Goal: Task Accomplishment & Management: Manage account settings

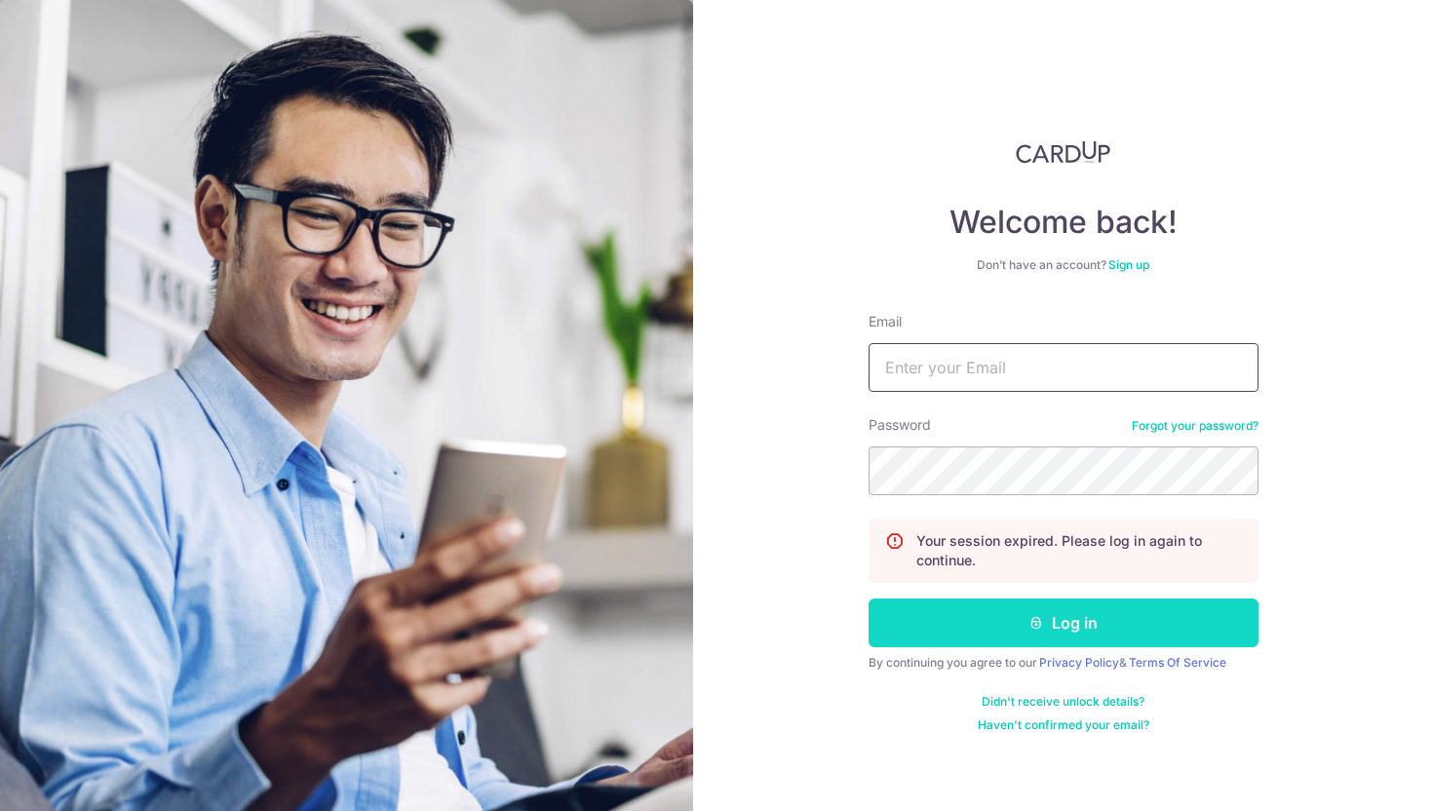
type input "[EMAIL_ADDRESS][DOMAIN_NAME]"
click at [1048, 634] on button "Log in" at bounding box center [1064, 623] width 390 height 49
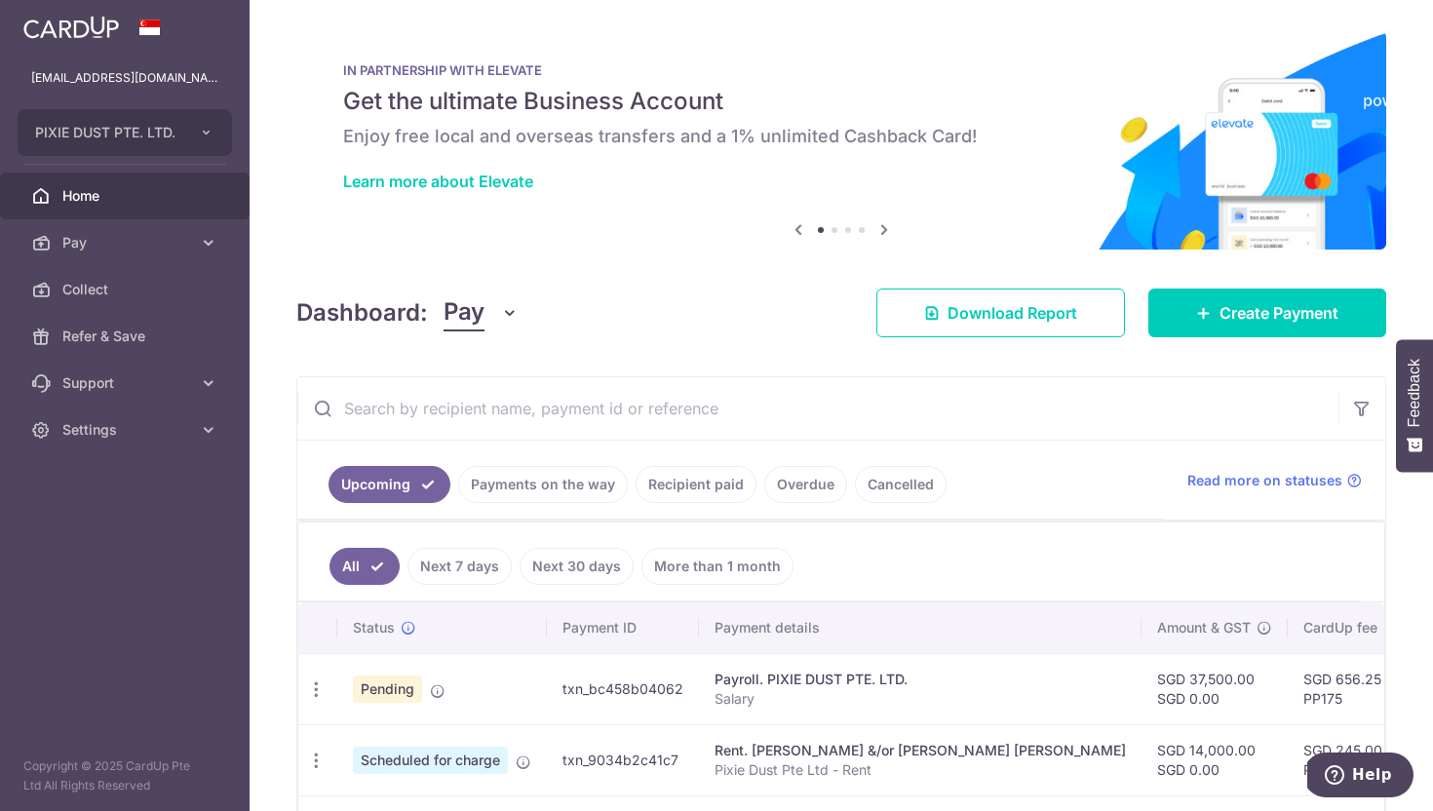
click at [876, 429] on input "text" at bounding box center [817, 408] width 1041 height 62
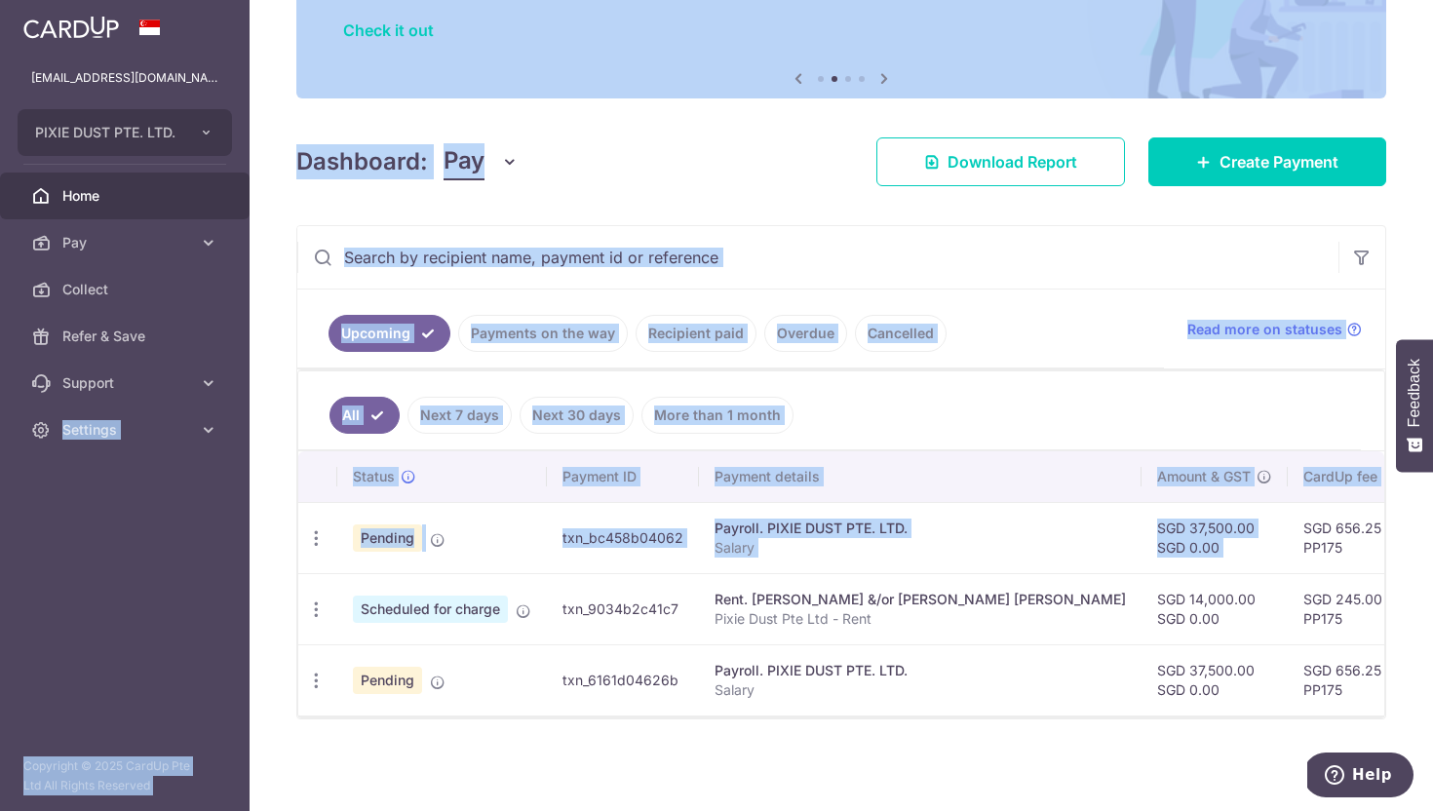
drag, startPoint x: 1191, startPoint y: 684, endPoint x: 18, endPoint y: 585, distance: 1178.0
click at [3, 583] on main "drmohana@petitepractice.com PIXIE DUST PTE. LTD. Add new company PIXIE DUST PTE…" at bounding box center [716, 405] width 1433 height 811
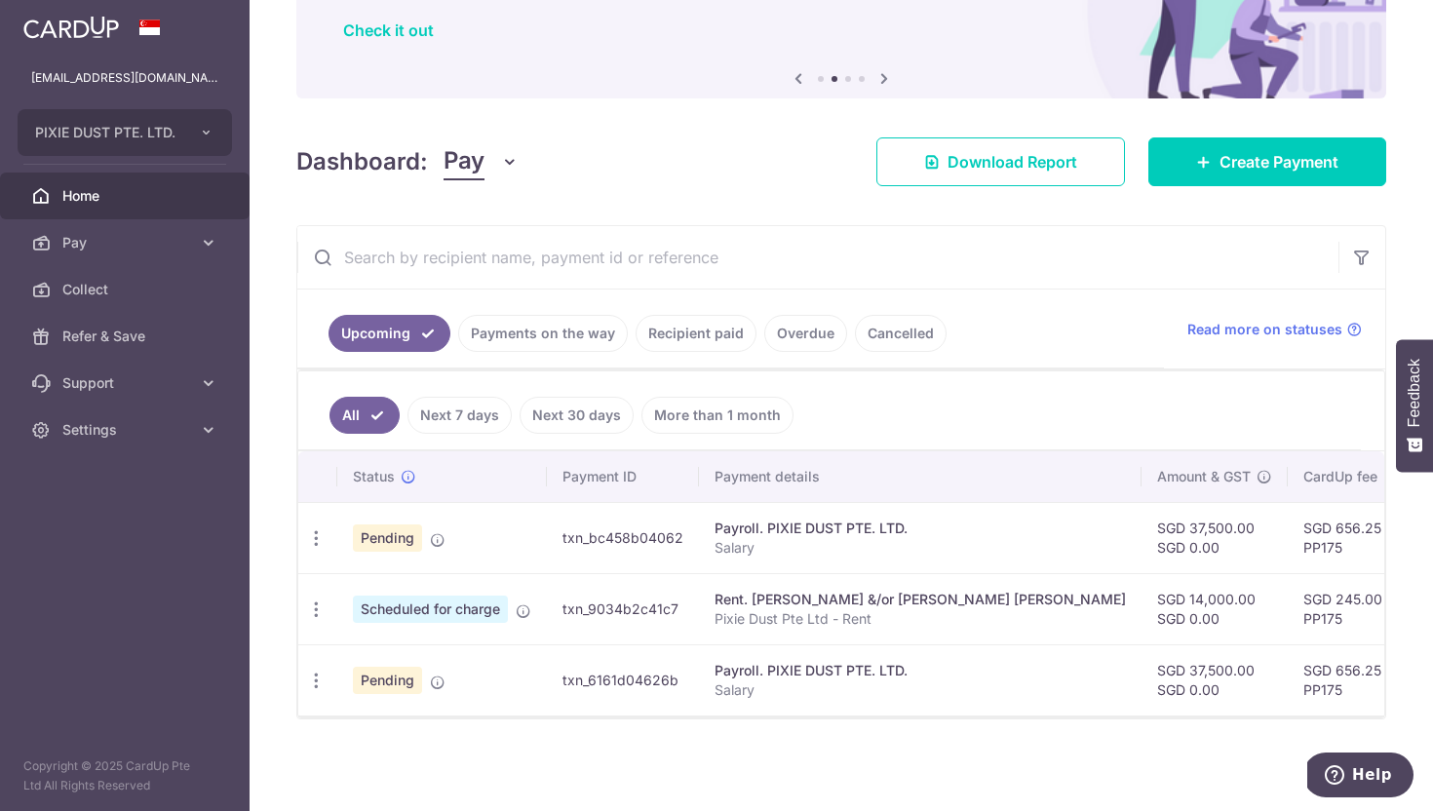
click at [404, 763] on div "× Pause Schedule Pause all future payments in this series Pause just this one p…" at bounding box center [842, 405] width 1184 height 811
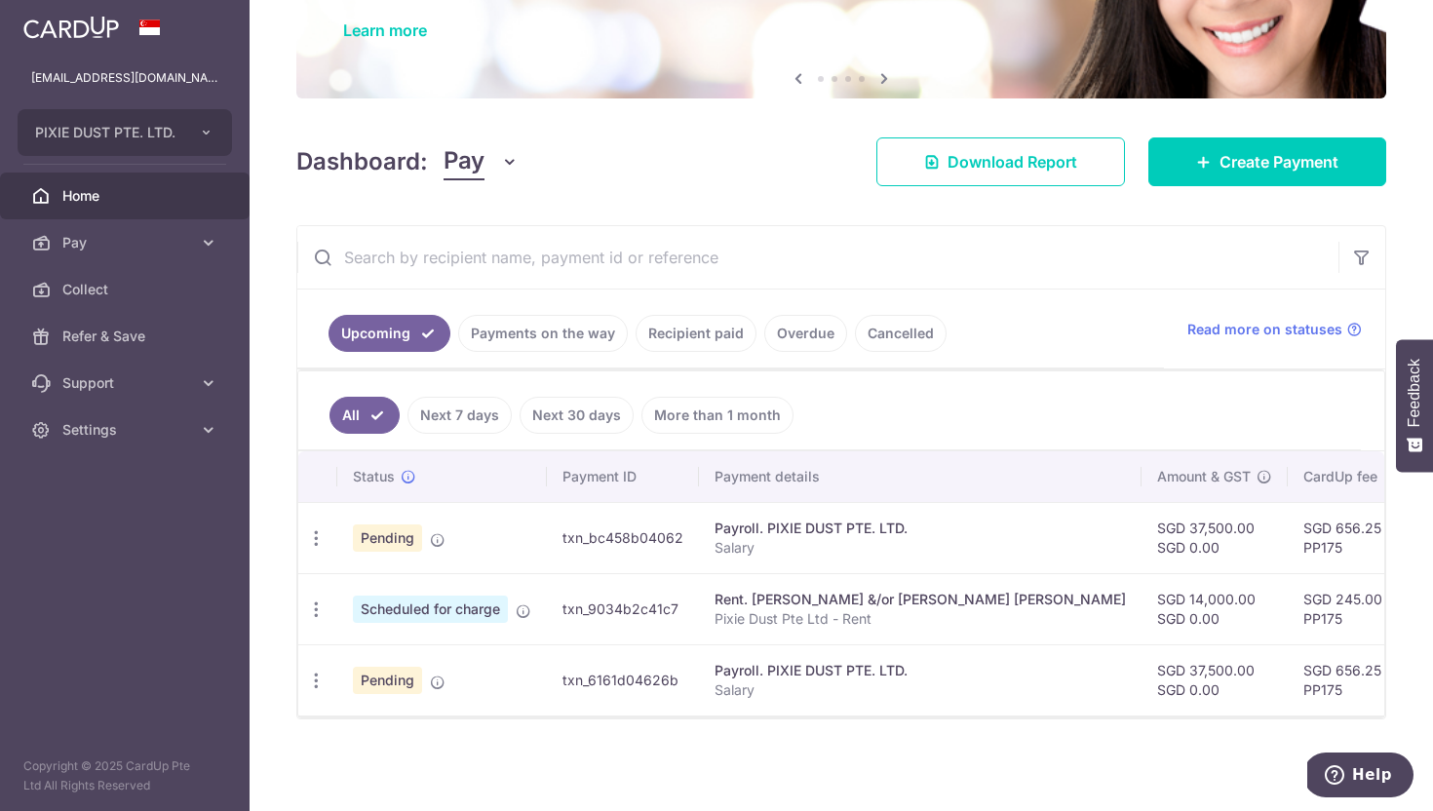
drag, startPoint x: 1261, startPoint y: 534, endPoint x: 84, endPoint y: 698, distance: 1188.1
click at [84, 698] on main "drmohana@petitepractice.com PIXIE DUST PTE. LTD. Add new company PIXIE DUST PTE…" at bounding box center [716, 405] width 1433 height 811
click at [412, 754] on div "× Pause Schedule Pause all future payments in this series Pause just this one p…" at bounding box center [842, 405] width 1184 height 811
click at [313, 549] on icon "button" at bounding box center [316, 538] width 20 height 20
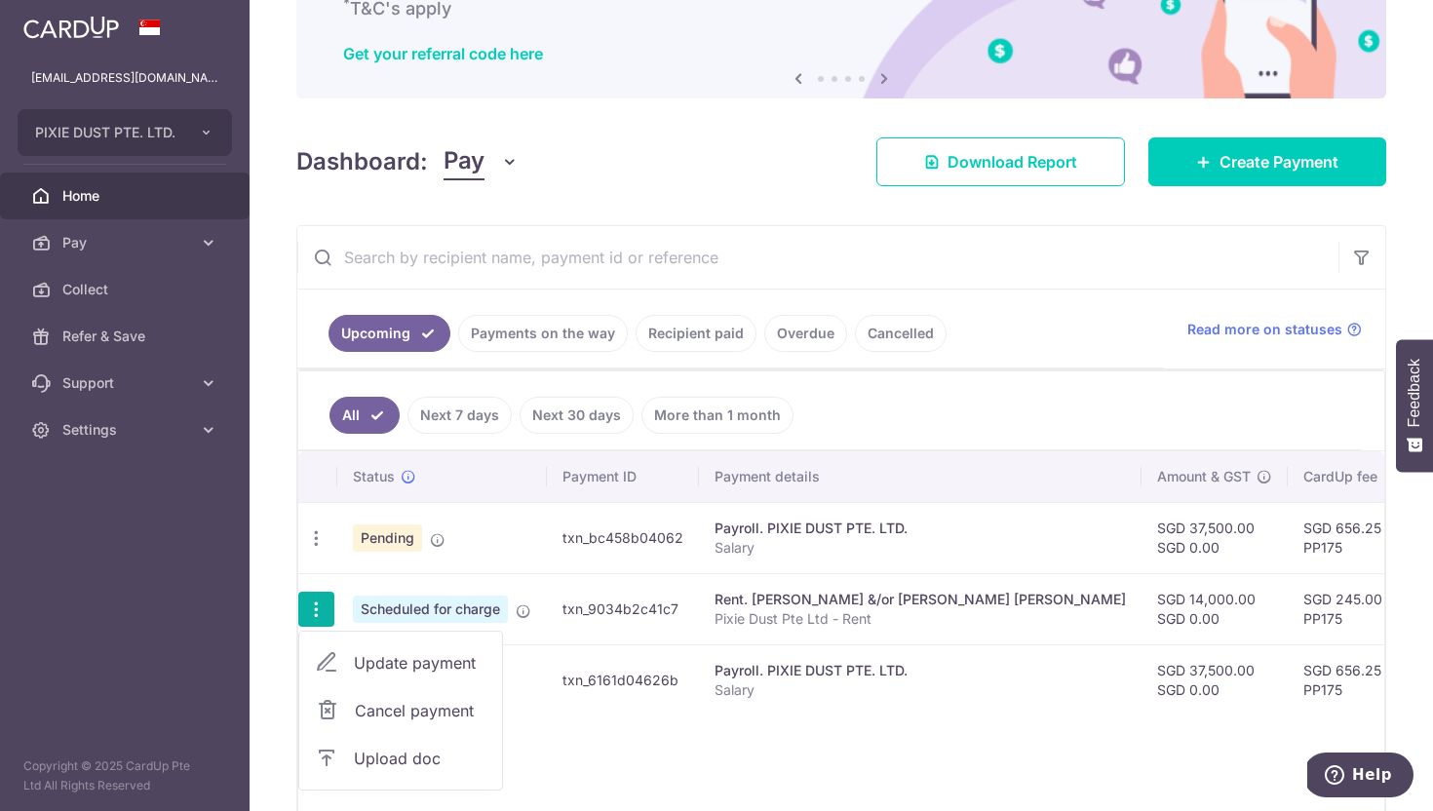
click at [368, 711] on span "Cancel payment" at bounding box center [420, 710] width 131 height 23
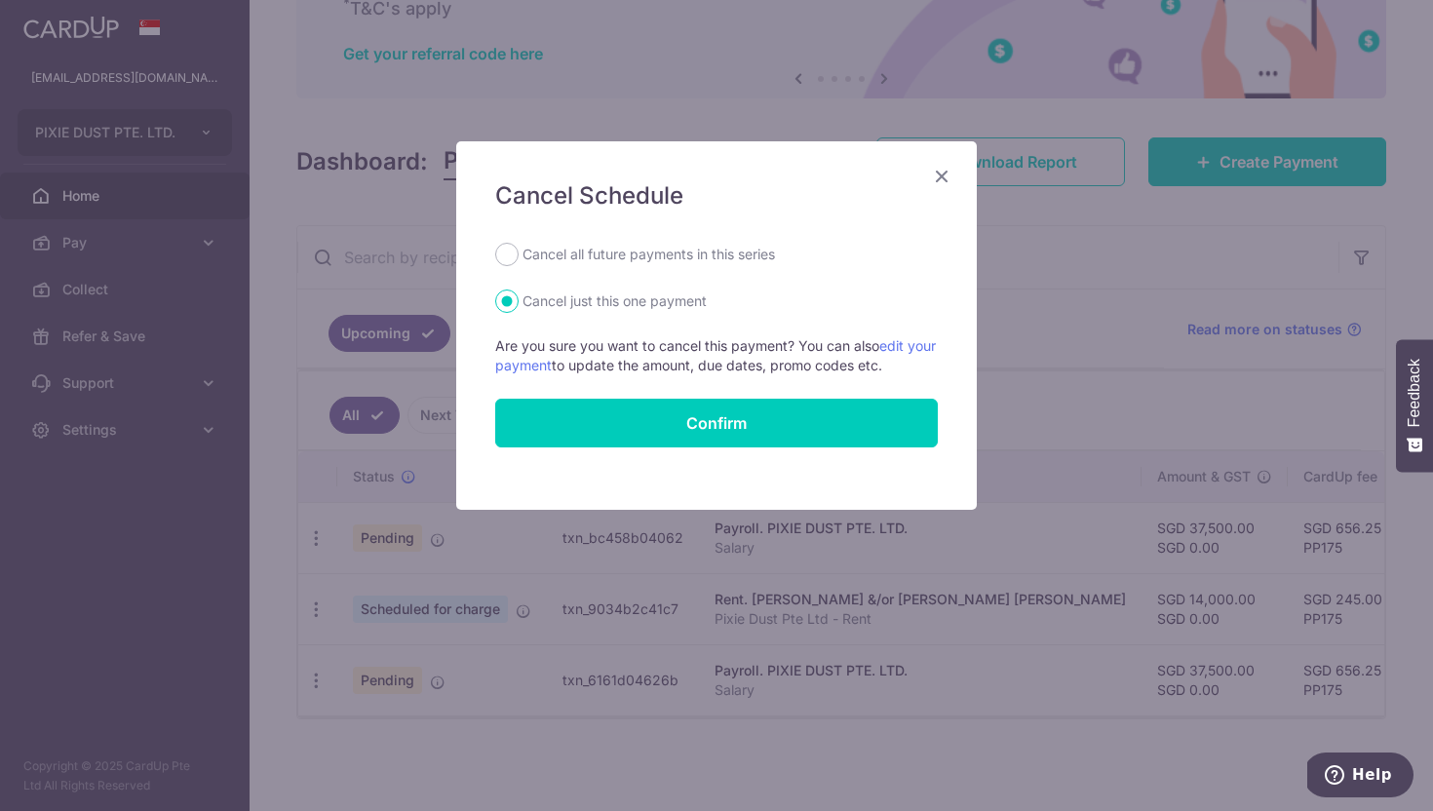
click at [717, 245] on label "Cancel all future payments in this series" at bounding box center [649, 254] width 253 height 23
click at [519, 245] on input "Cancel all future payments in this series" at bounding box center [506, 254] width 23 height 23
radio input "true"
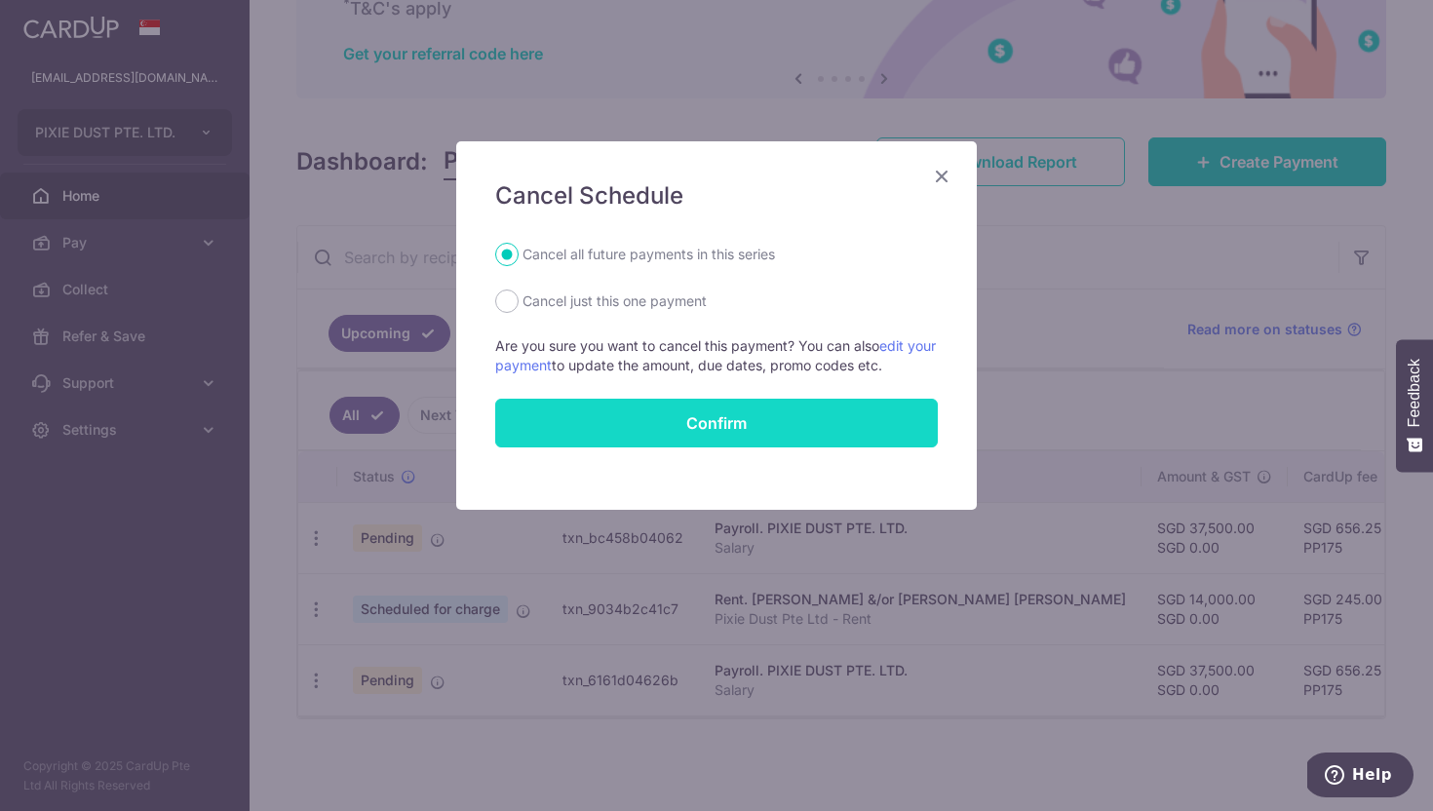
click at [655, 437] on button "Confirm" at bounding box center [716, 423] width 443 height 49
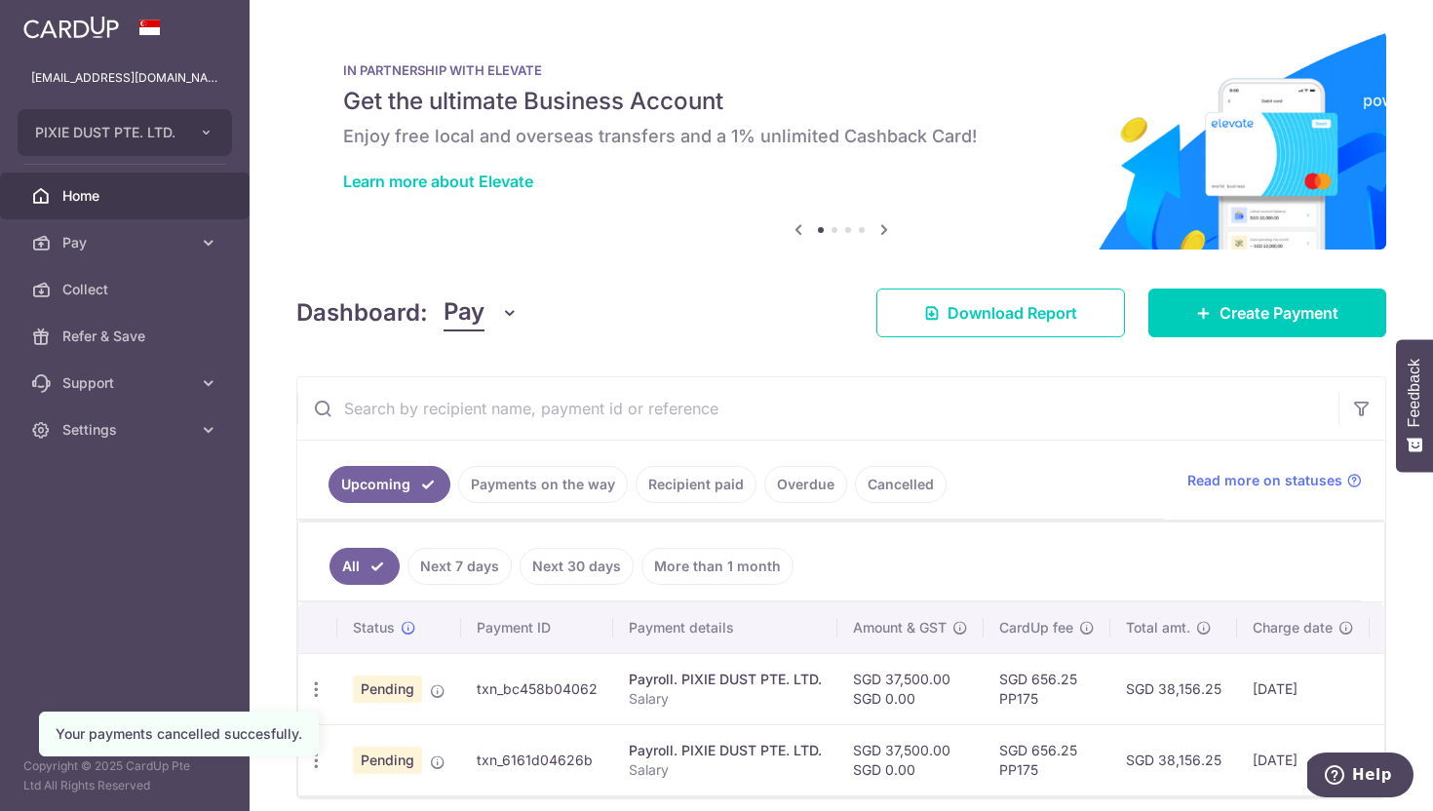
click at [1031, 544] on ul "All Next 7 days Next 30 days More than 1 month" at bounding box center [829, 562] width 1063 height 79
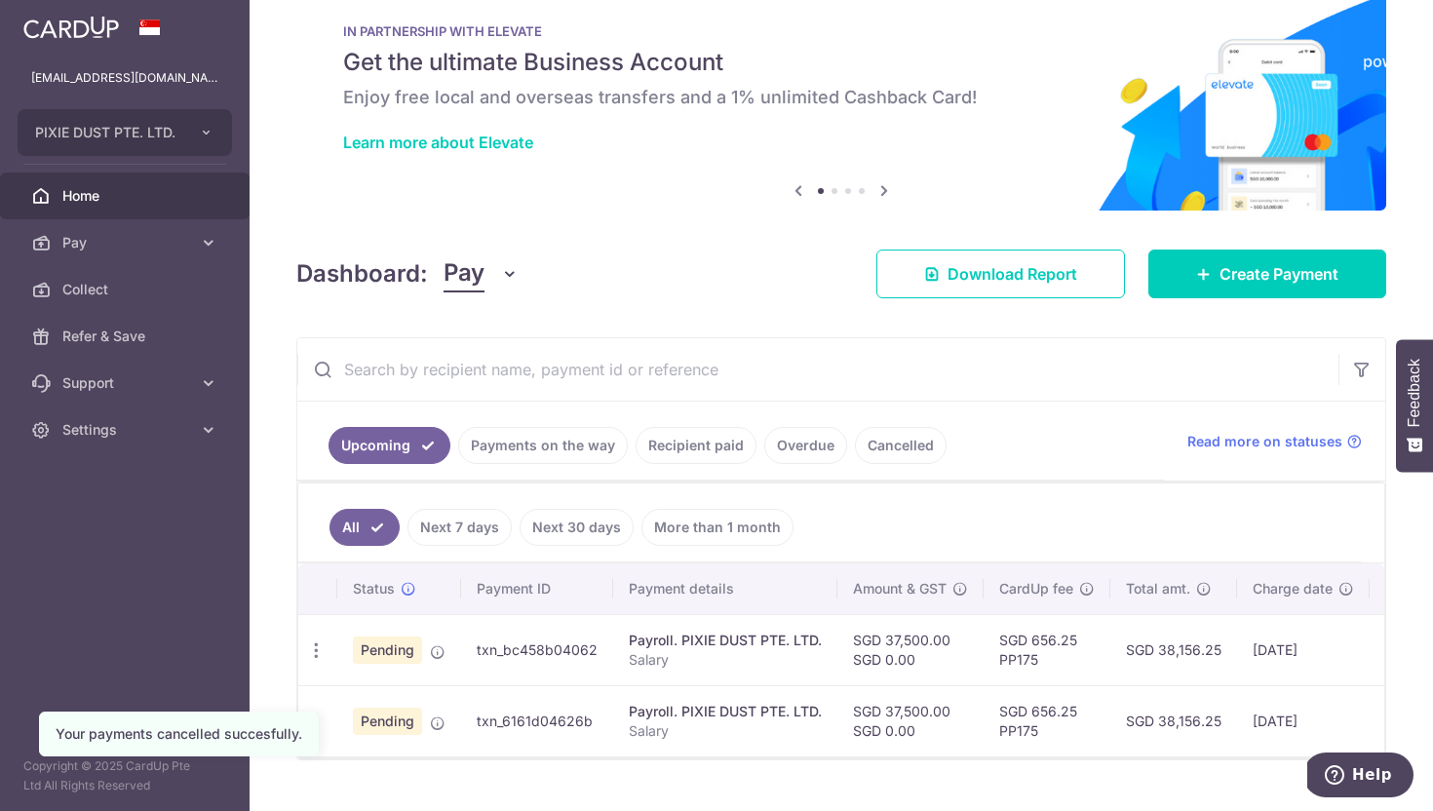
scroll to position [80, 0]
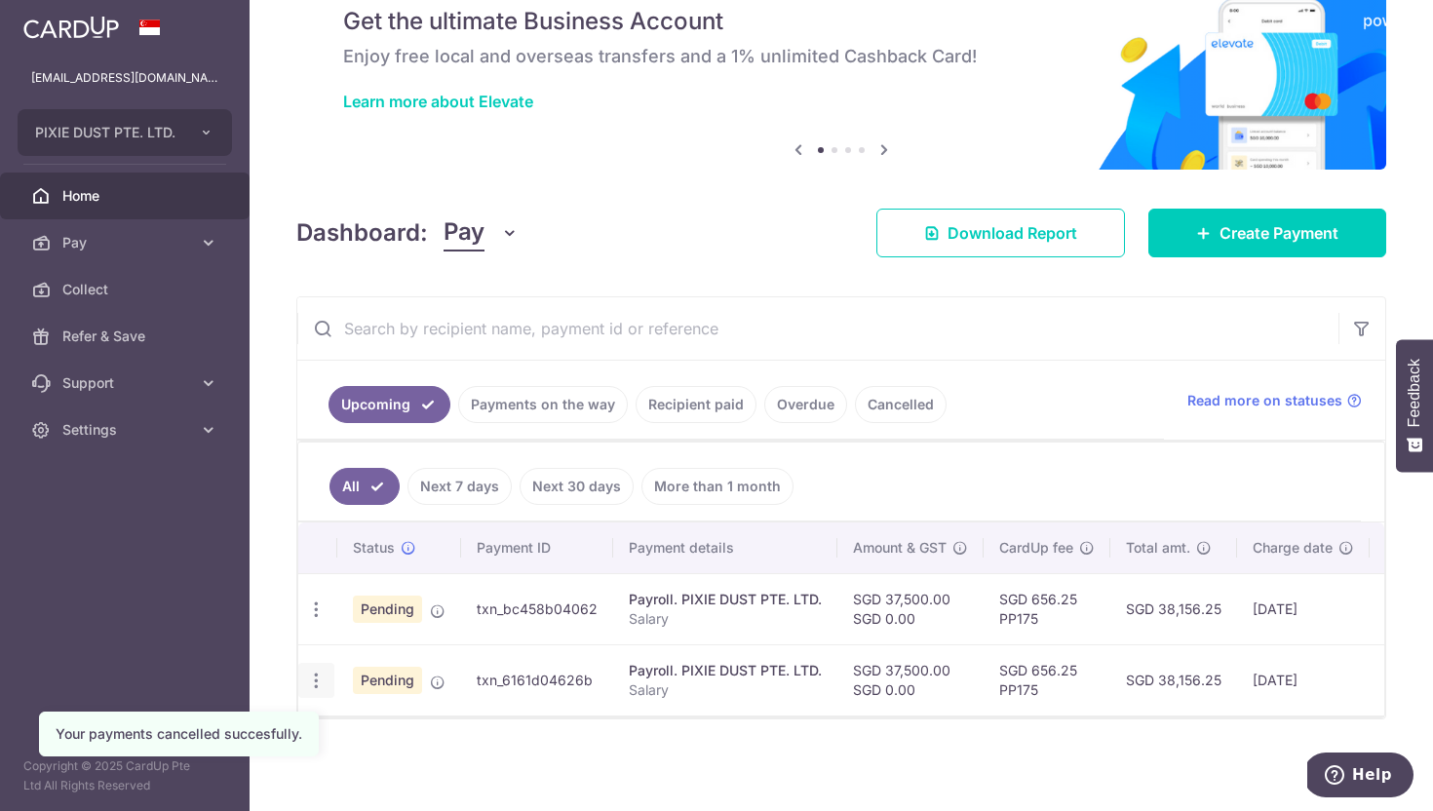
click at [322, 620] on icon "button" at bounding box center [316, 610] width 20 height 20
click at [397, 770] on span "Cancel payment" at bounding box center [420, 781] width 131 height 23
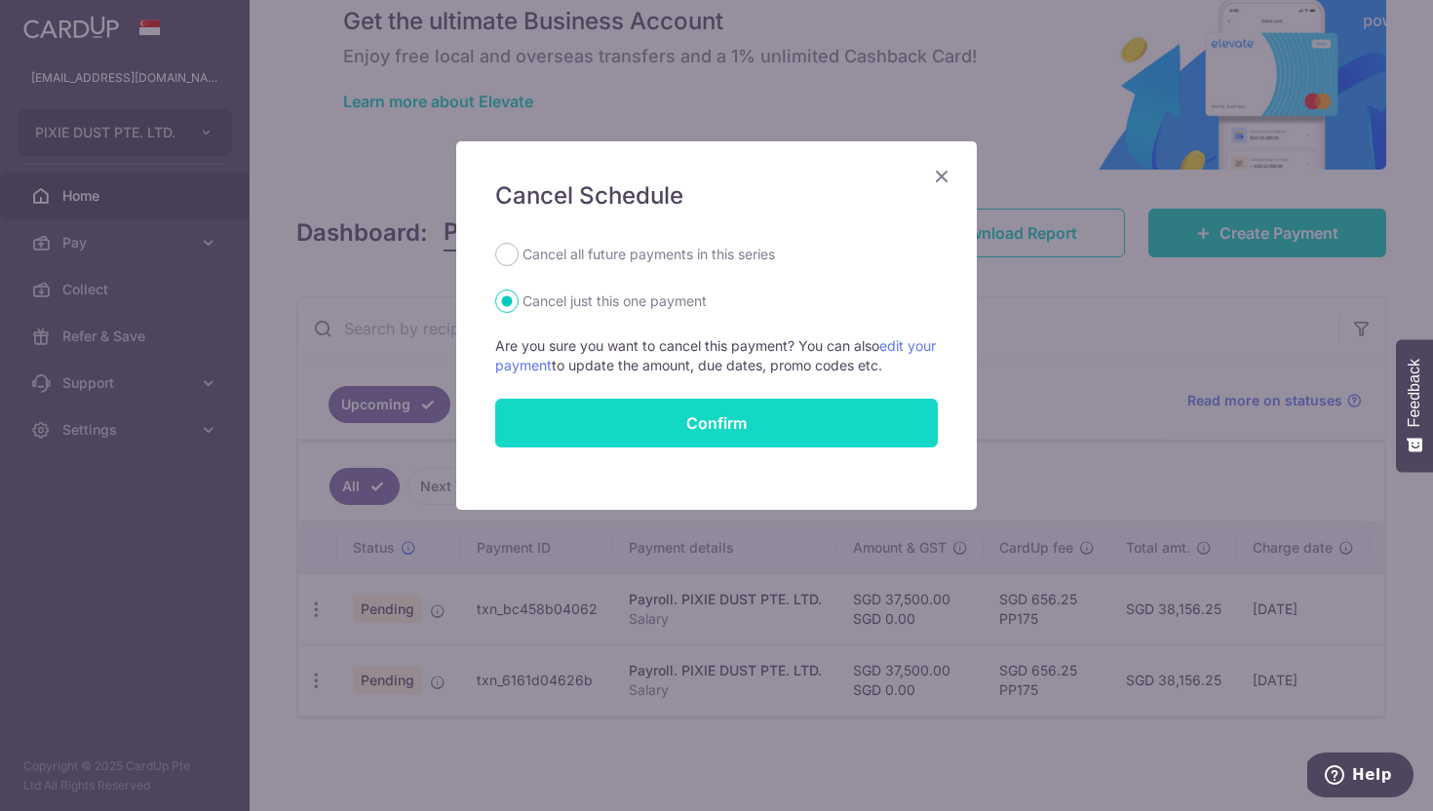
click at [772, 421] on button "Confirm" at bounding box center [716, 423] width 443 height 49
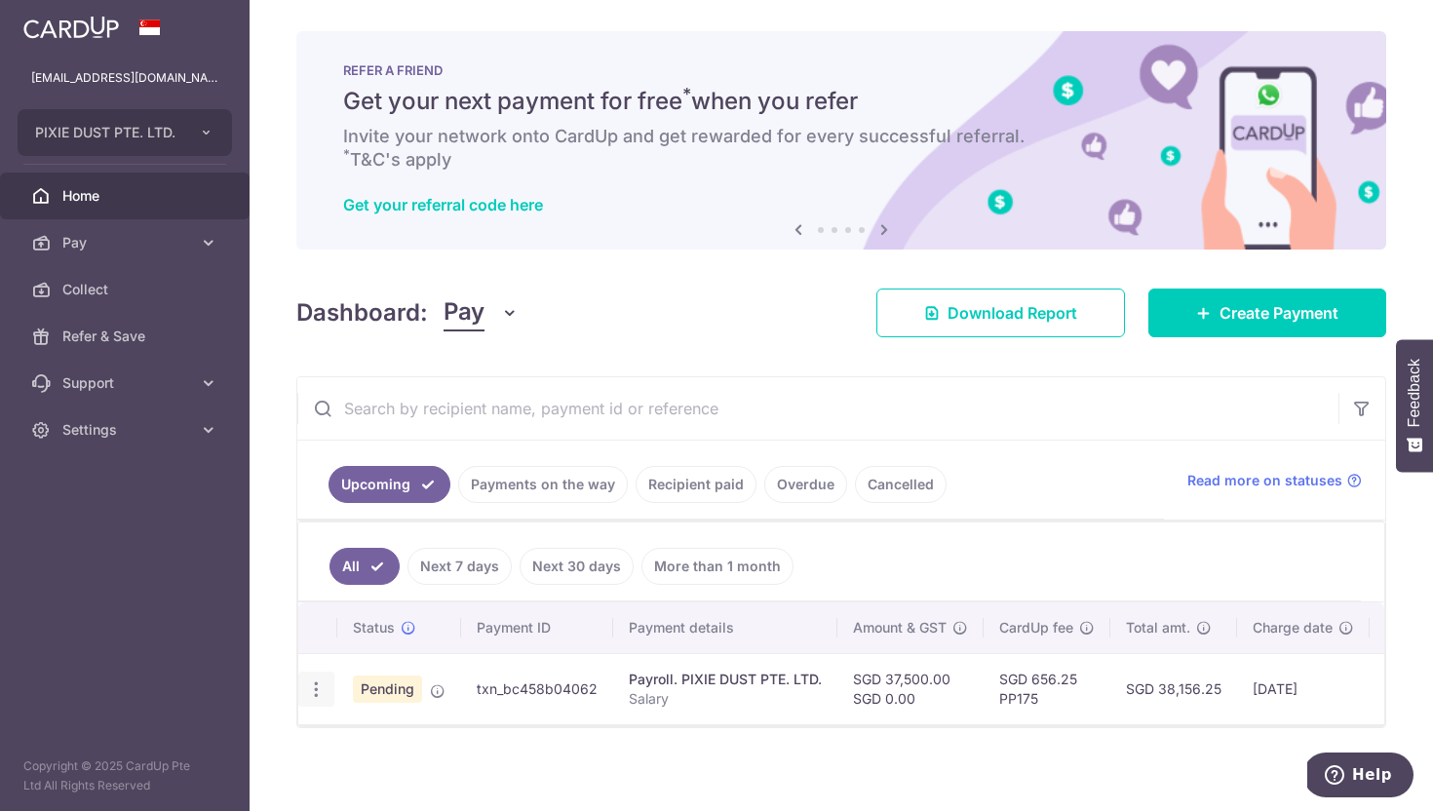
click at [311, 686] on icon "button" at bounding box center [316, 690] width 20 height 20
click at [371, 746] on span "Update payment" at bounding box center [420, 742] width 133 height 23
radio input "true"
type input "37,500.00"
type input "[DATE]"
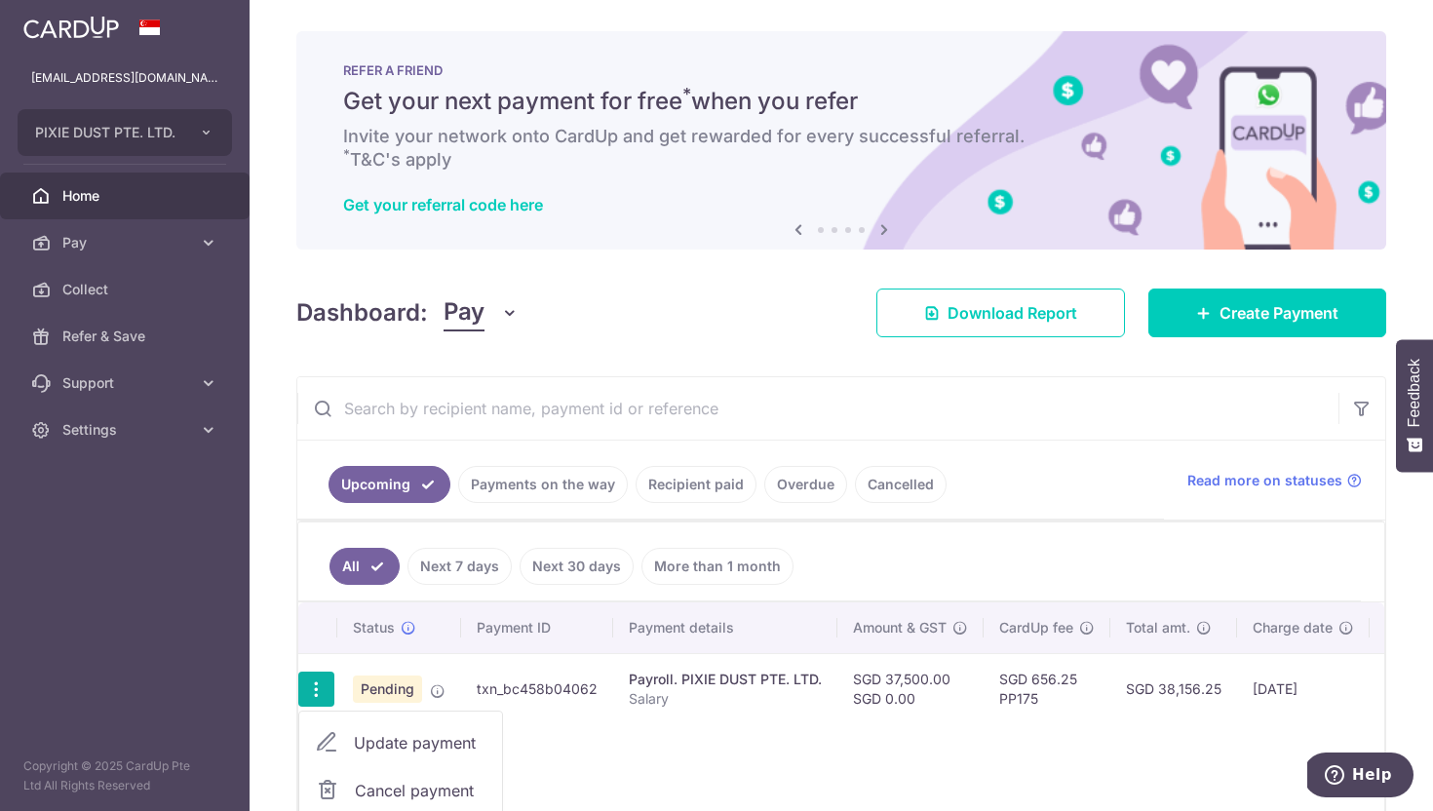
type input "Salary"
type input "Payroll"
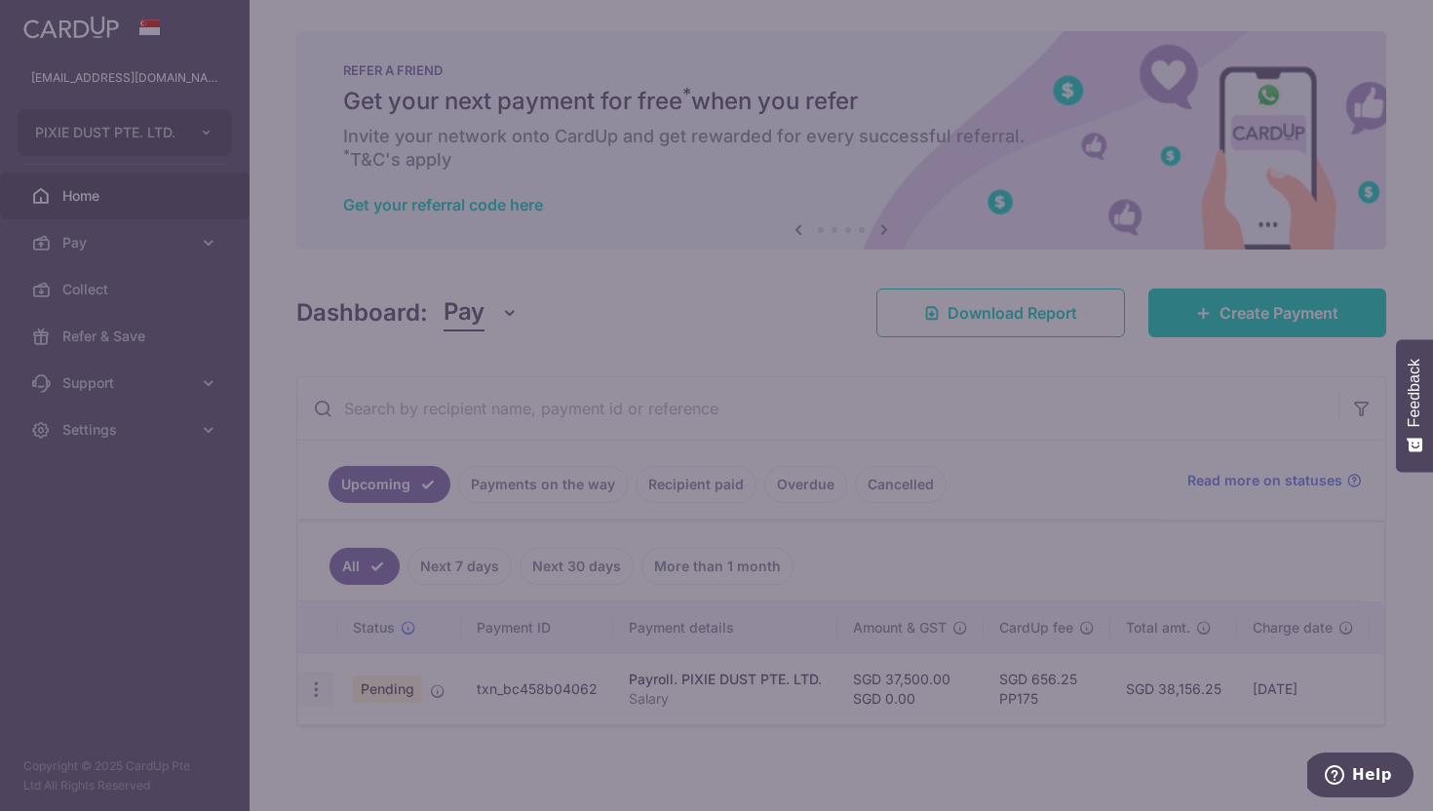
type input "PP175"
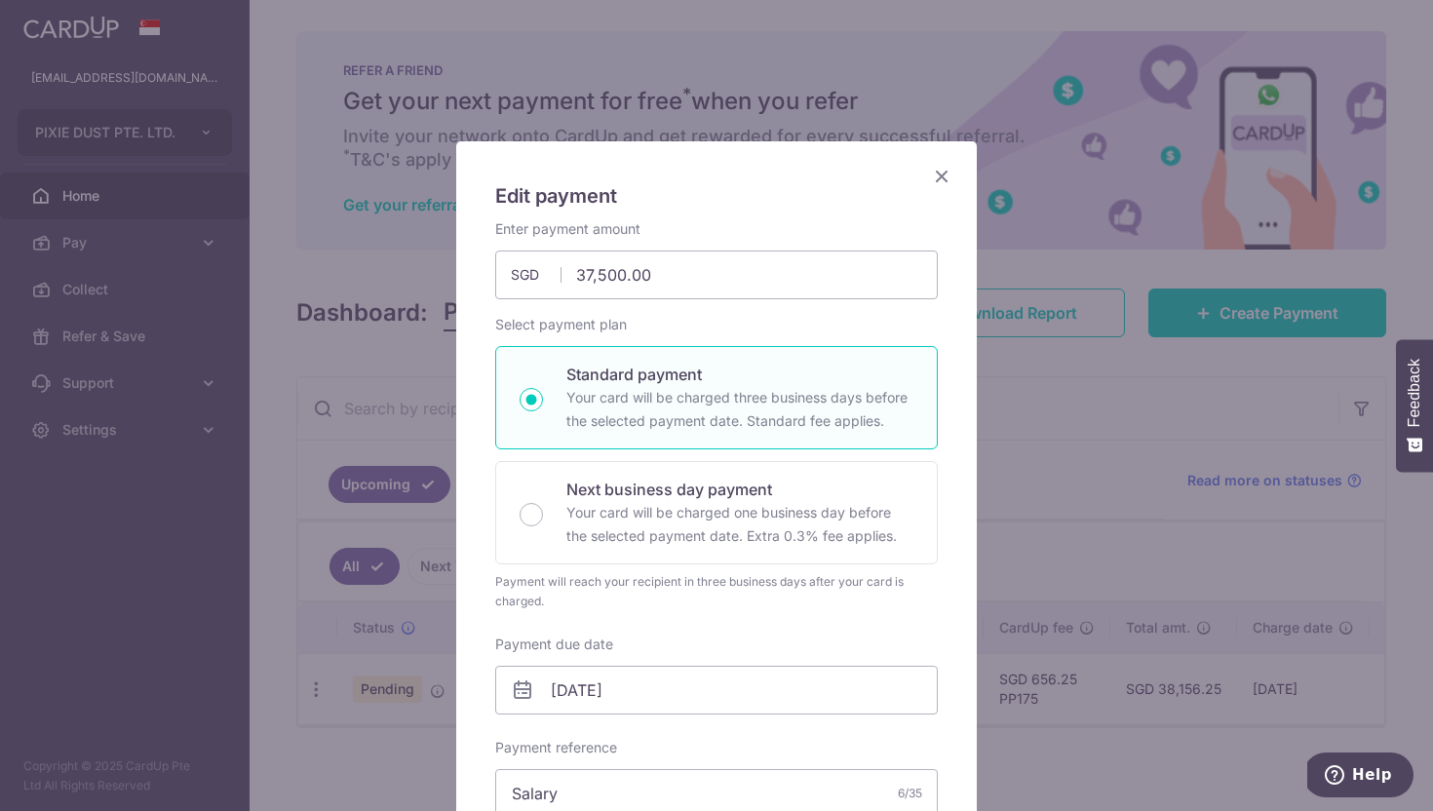
click at [929, 603] on div "Payment will reach your recipient in three business days after your card is cha…" at bounding box center [716, 591] width 443 height 39
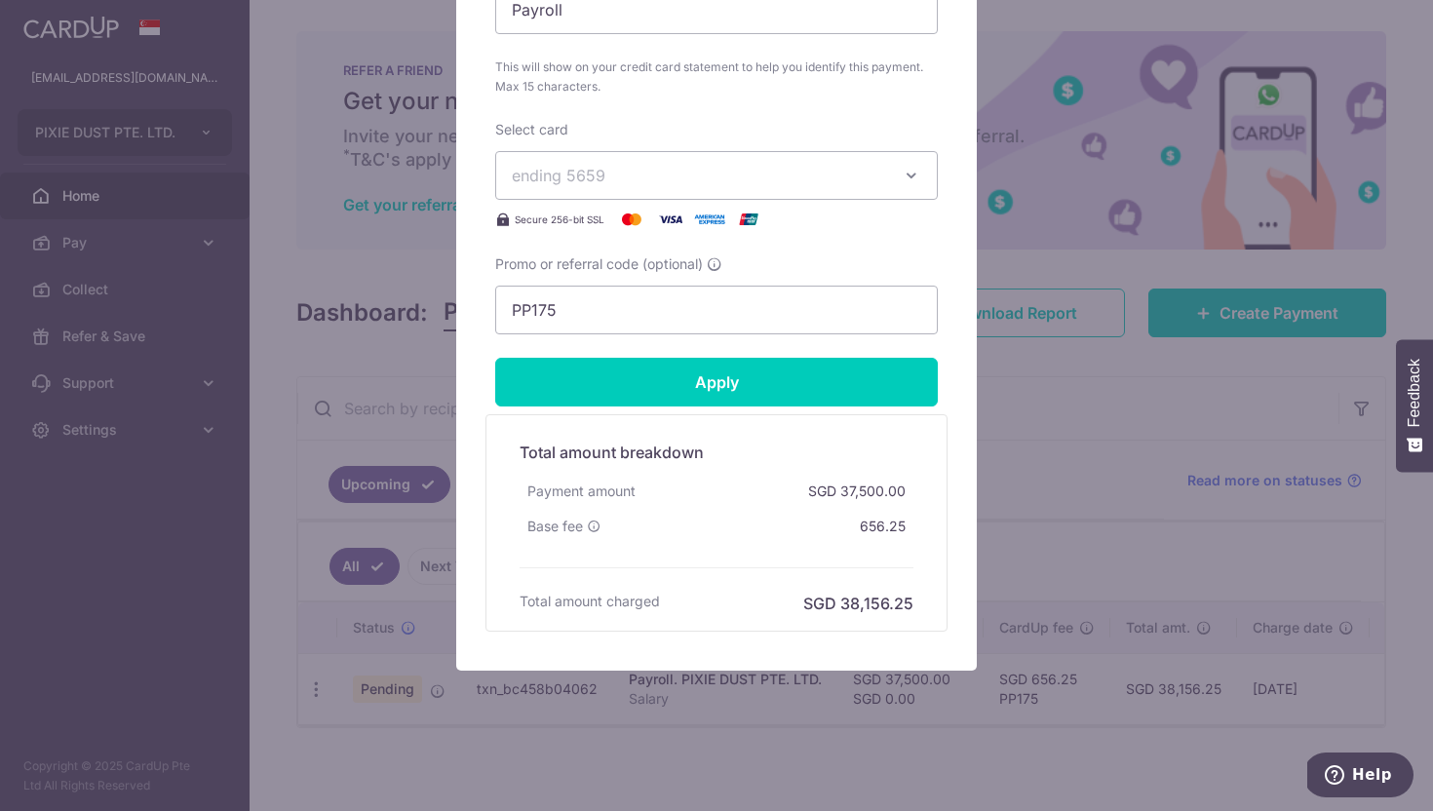
scroll to position [915, 0]
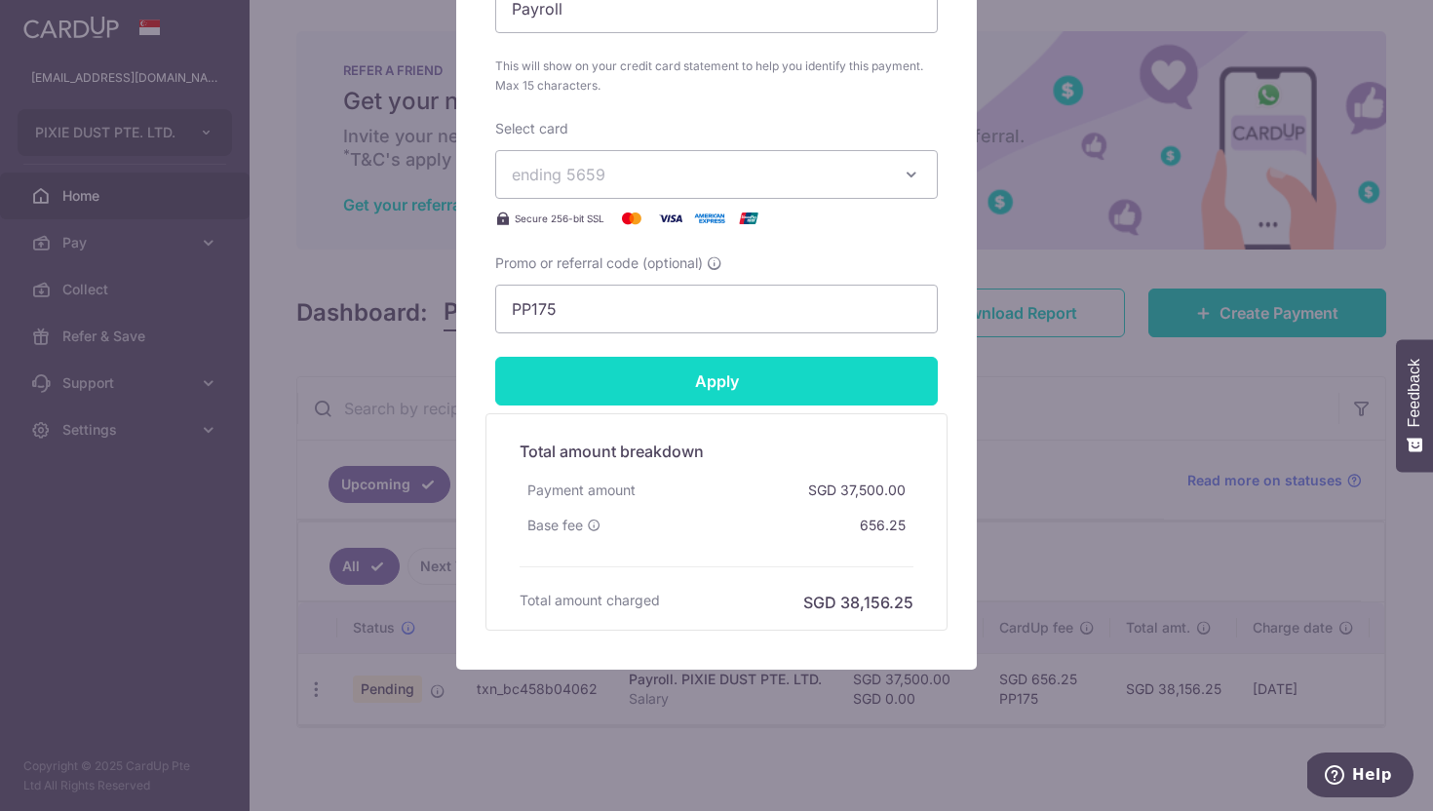
click at [815, 374] on input "Apply" at bounding box center [716, 381] width 443 height 49
type input "Successfully Applied"
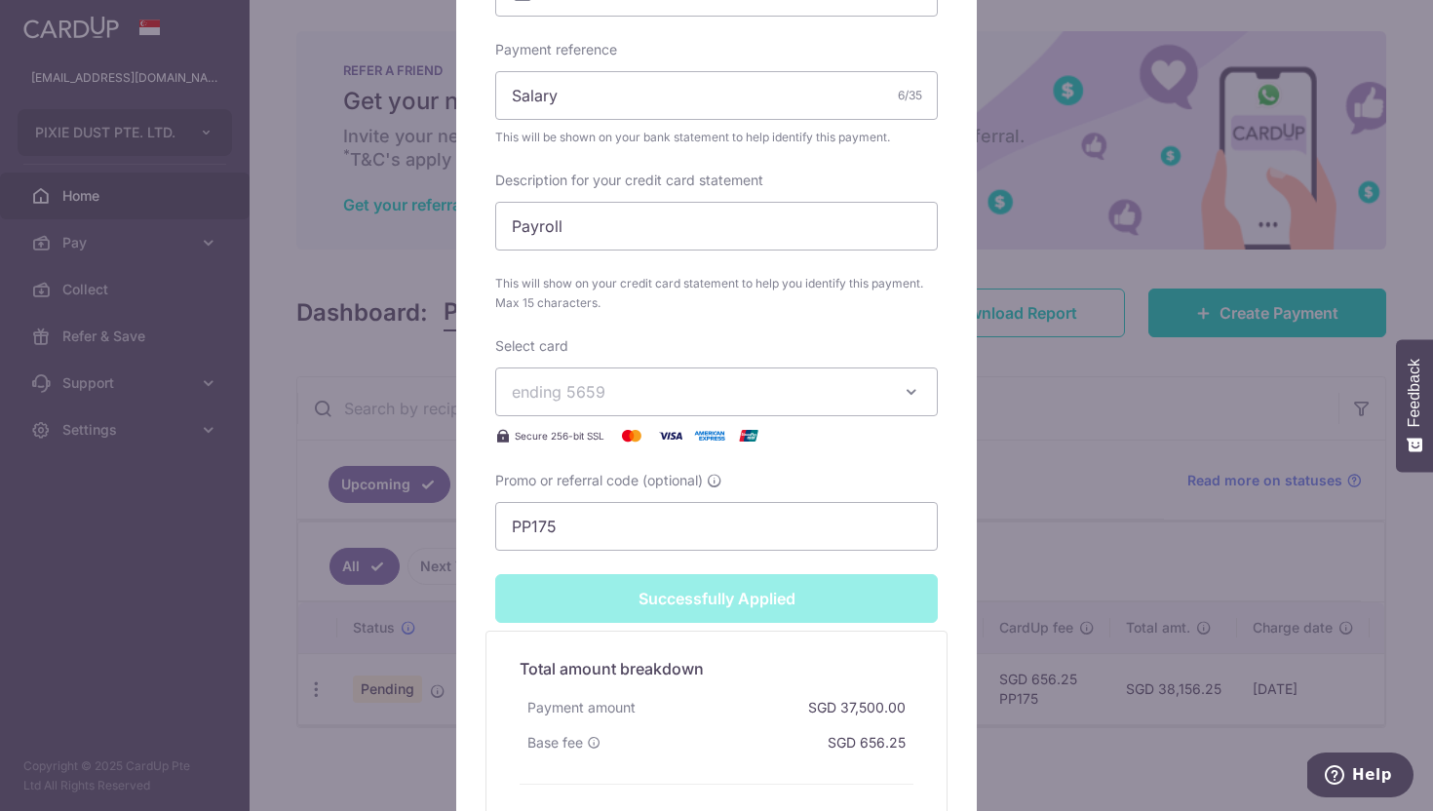
scroll to position [819, 0]
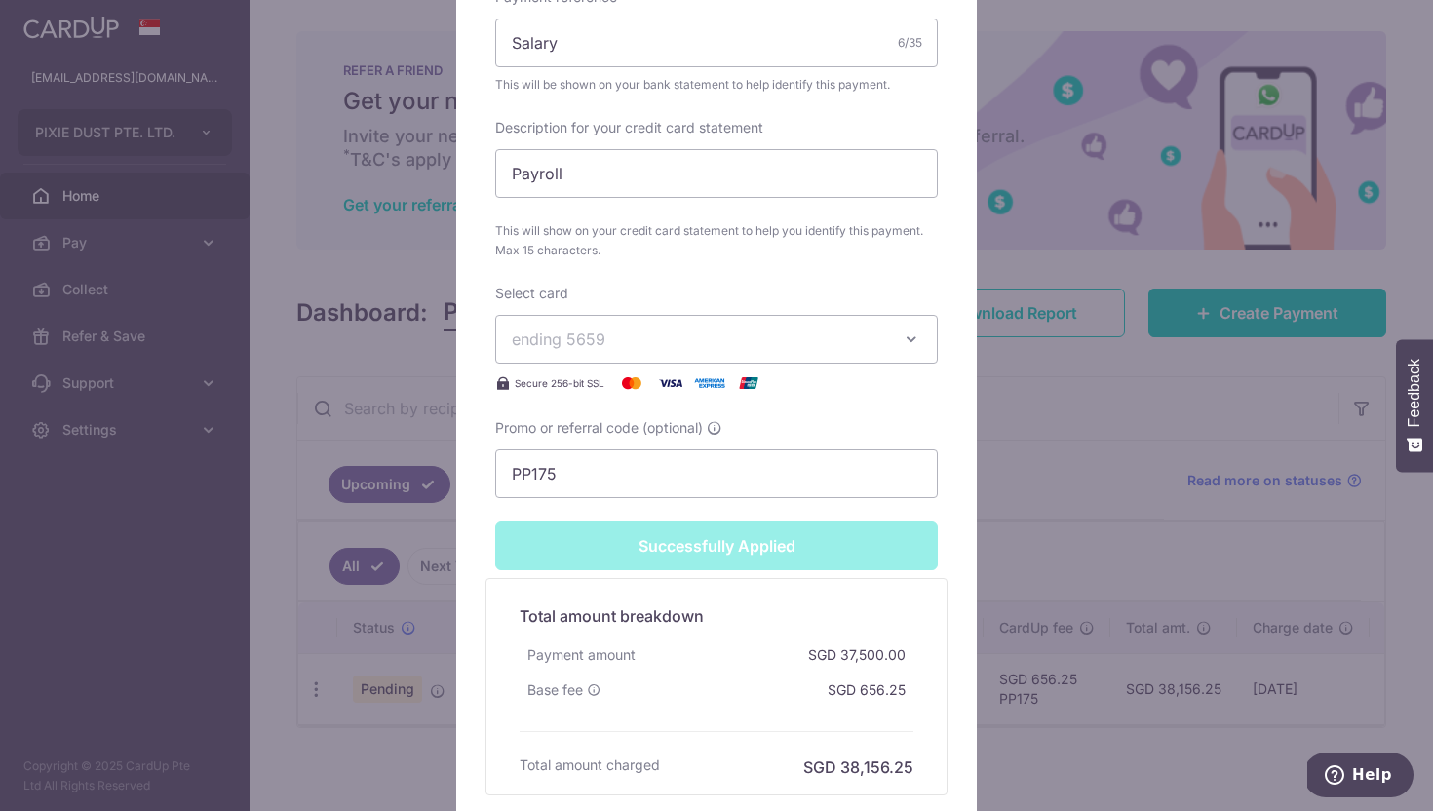
click at [1039, 402] on div "Edit payment By clicking apply, you will make changes to all payments to PIXIE …" at bounding box center [716, 405] width 1433 height 811
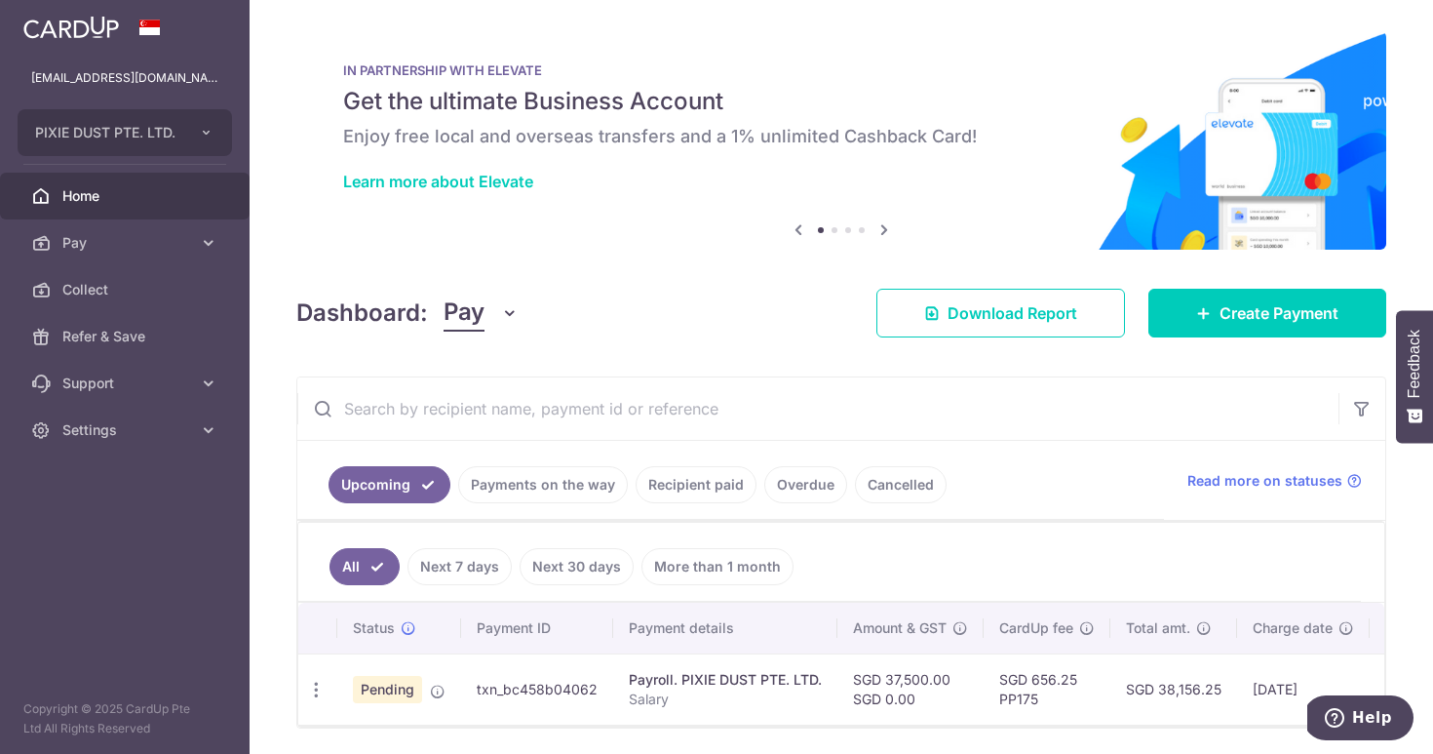
click at [1030, 342] on div "× Pause Schedule Pause all future payments in this series Pause just this one p…" at bounding box center [842, 377] width 1184 height 754
click at [1029, 331] on link "Download Report" at bounding box center [1000, 313] width 249 height 49
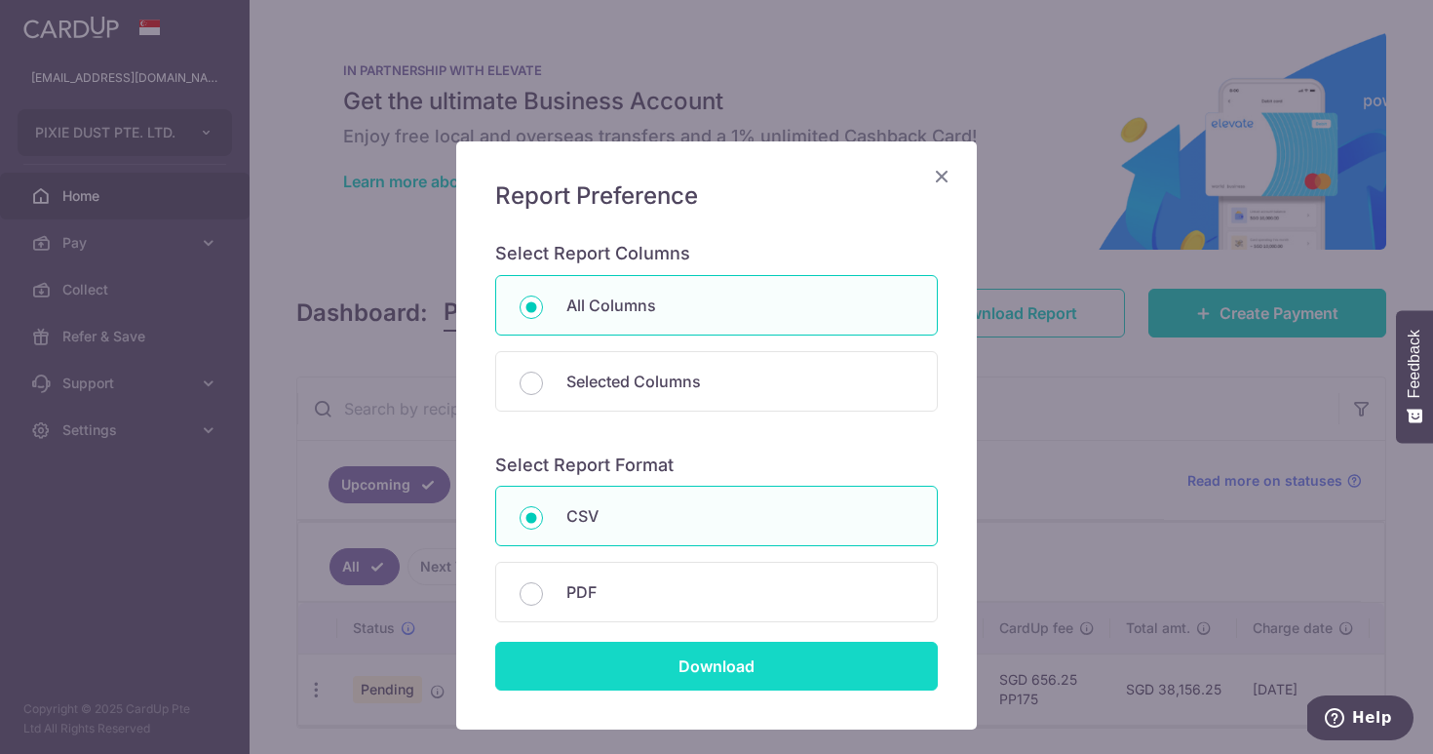
click at [591, 652] on input "Download" at bounding box center [716, 666] width 443 height 49
